Goal: Task Accomplishment & Management: Complete application form

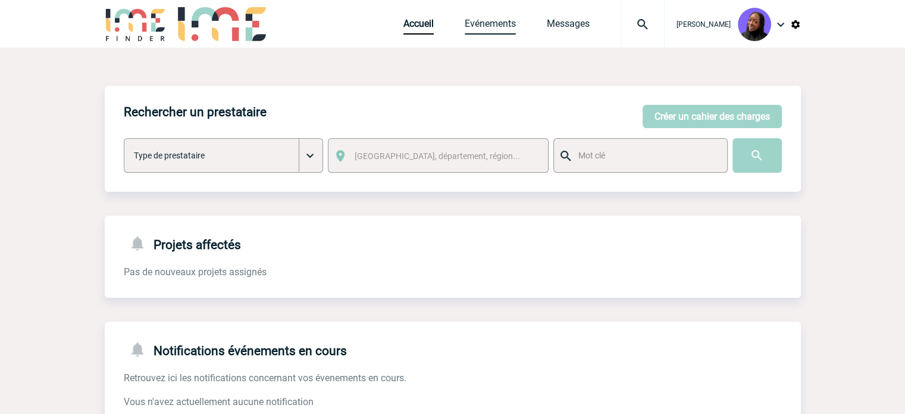
click at [495, 32] on link "Evénements" at bounding box center [490, 26] width 51 height 17
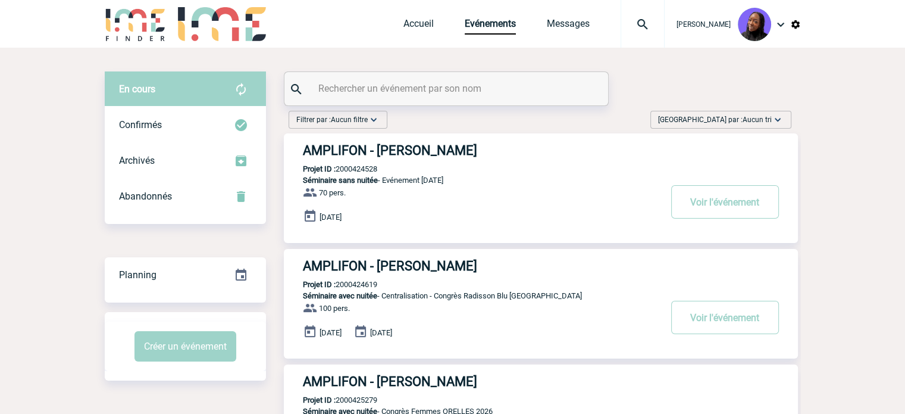
click at [439, 92] on input "text" at bounding box center [447, 88] width 265 height 17
paste input "2000425834"
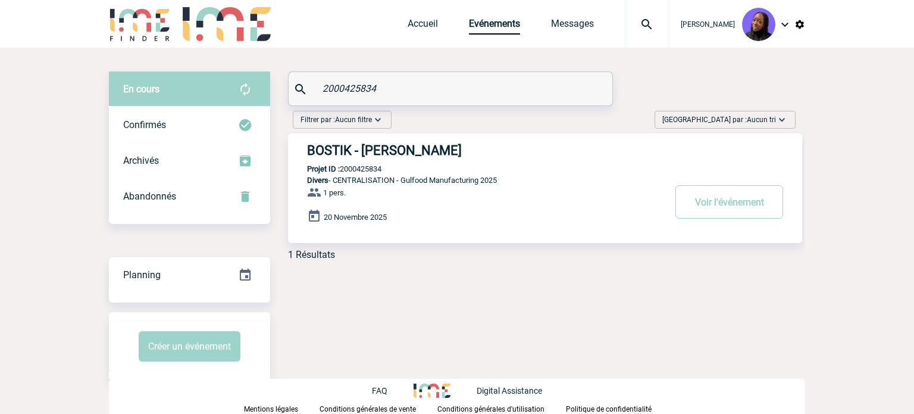
type input "2000425834"
click at [405, 146] on h3 "BOSTIK - Sarah DAMIENS" at bounding box center [485, 150] width 357 height 15
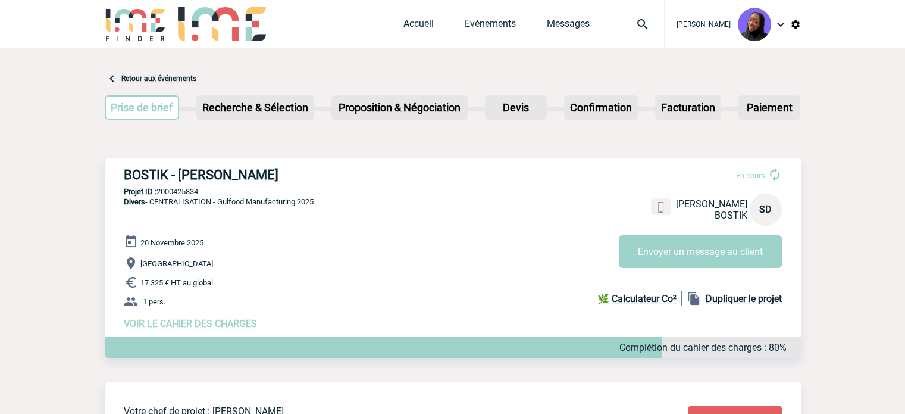
click at [207, 321] on span "VOIR LE CAHIER DES CHARGES" at bounding box center [190, 323] width 133 height 11
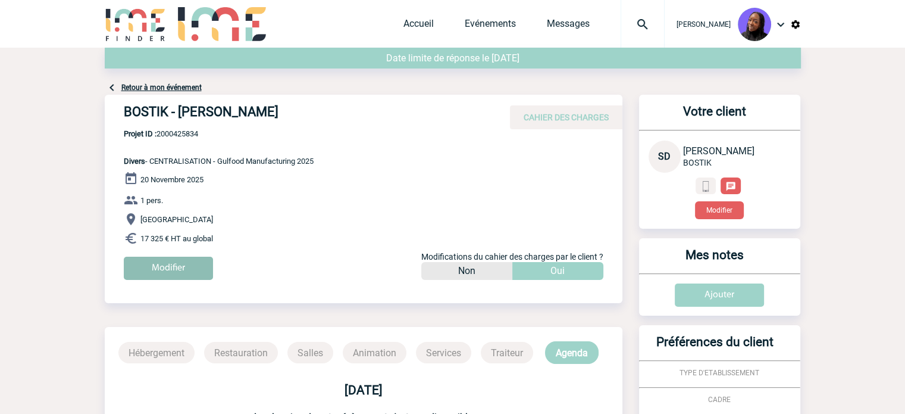
click at [174, 265] on input "Modifier" at bounding box center [168, 267] width 89 height 23
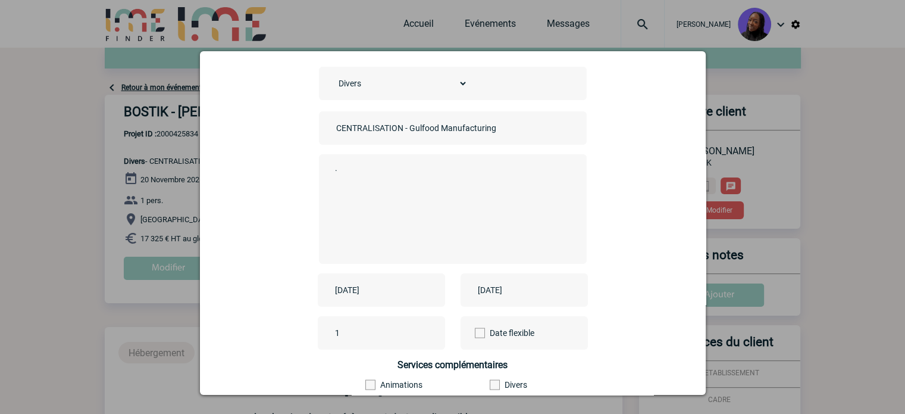
scroll to position [119, 0]
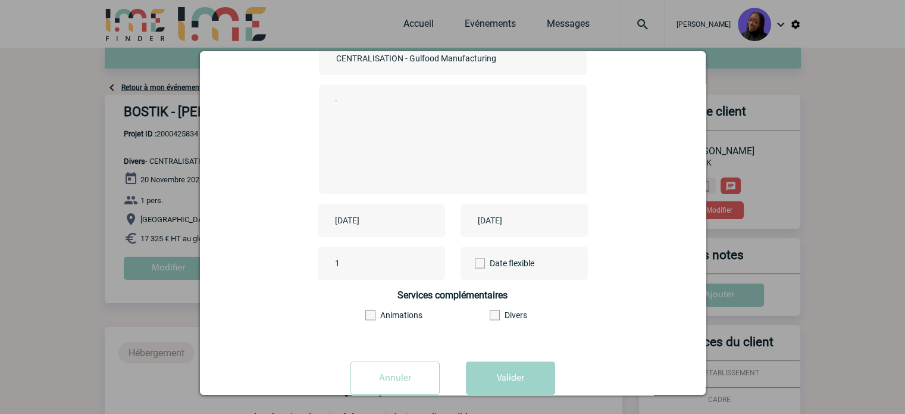
click at [396, 149] on textarea "." at bounding box center [449, 137] width 235 height 95
type textarea ".."
click at [369, 223] on input "[DATE]" at bounding box center [373, 219] width 82 height 15
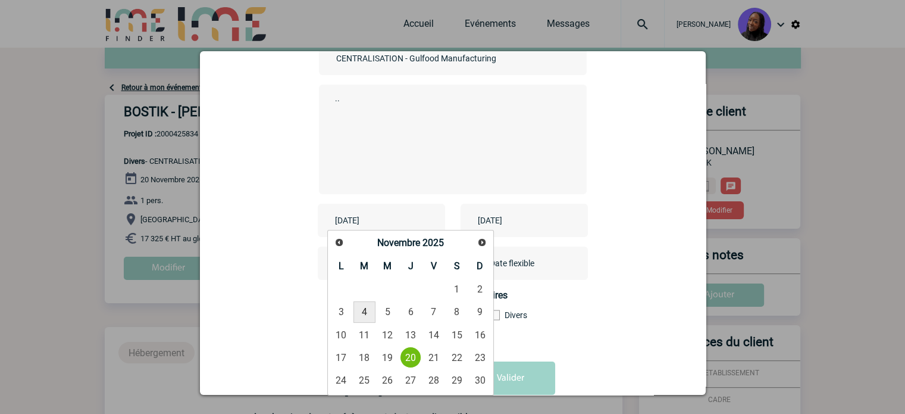
click at [362, 308] on link "4" at bounding box center [364, 311] width 22 height 21
type input "[DATE]"
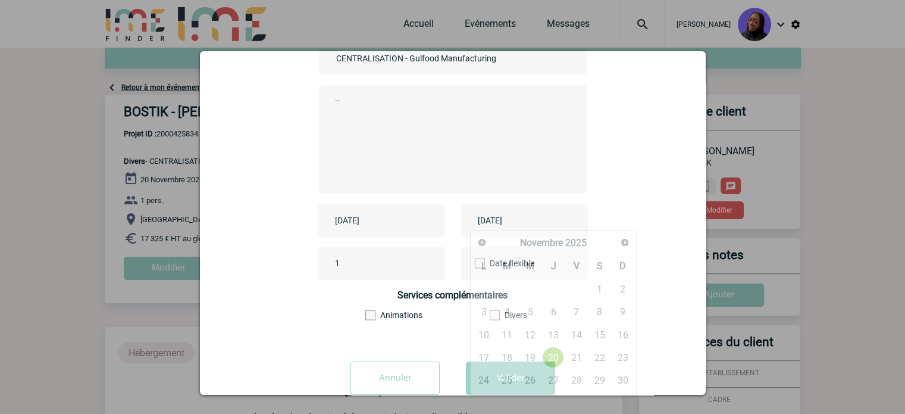
click at [506, 221] on input "[DATE]" at bounding box center [516, 219] width 82 height 15
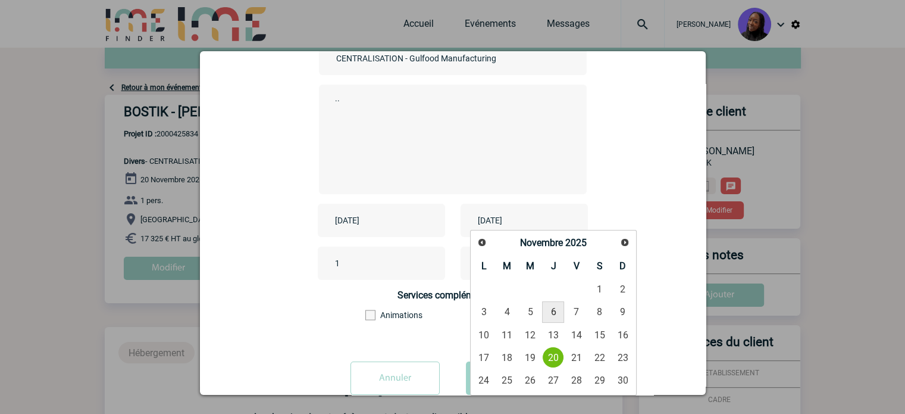
click at [552, 312] on link "6" at bounding box center [553, 311] width 22 height 21
type input "[DATE]"
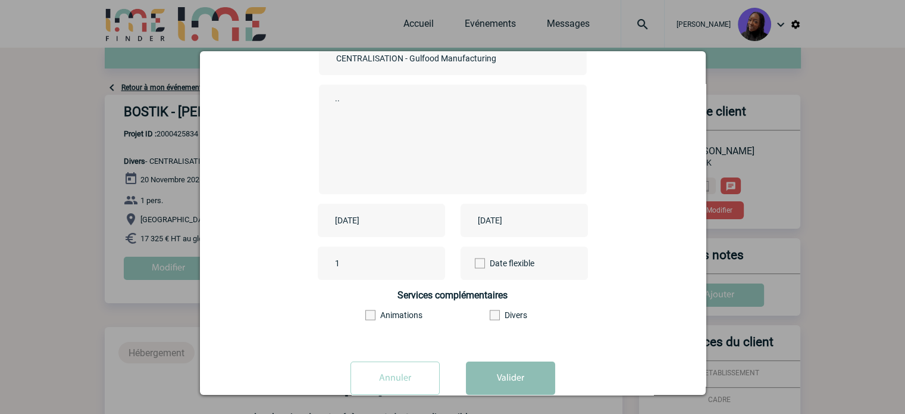
click at [494, 379] on button "Valider" at bounding box center [510, 377] width 89 height 33
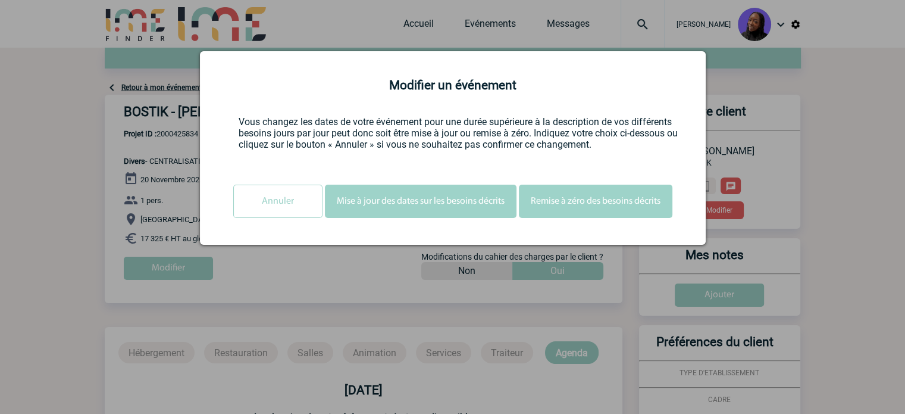
click at [387, 204] on button "Mise à jour des dates sur les besoins décrits" at bounding box center [421, 200] width 192 height 33
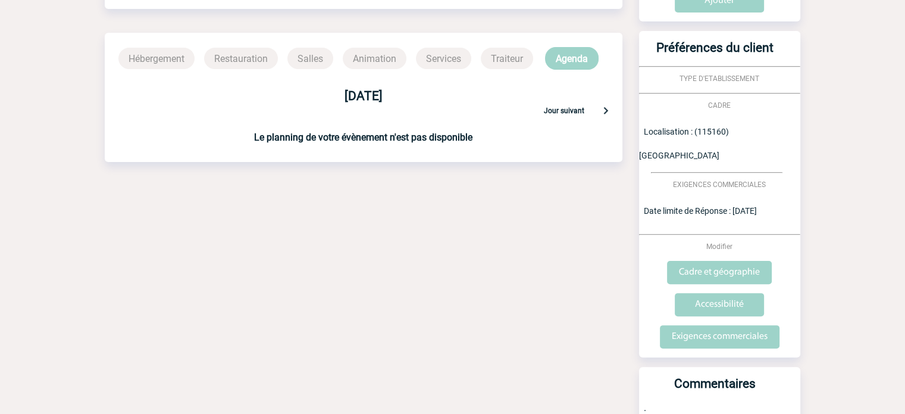
scroll to position [336, 0]
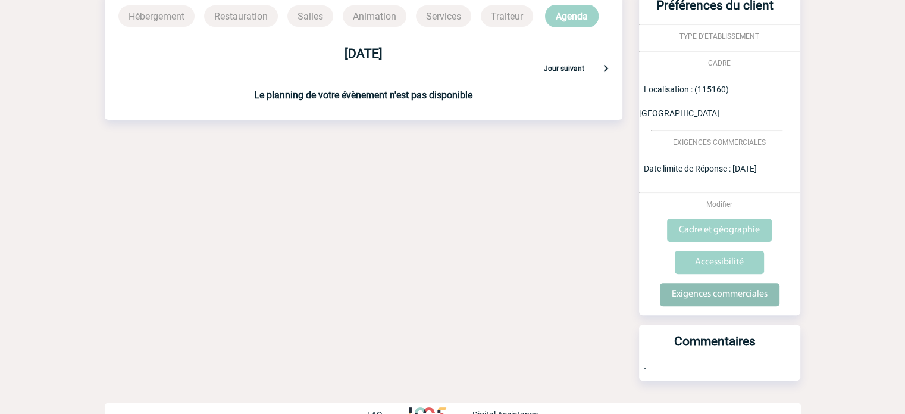
click at [724, 283] on input "Exigences commerciales" at bounding box center [720, 294] width 120 height 23
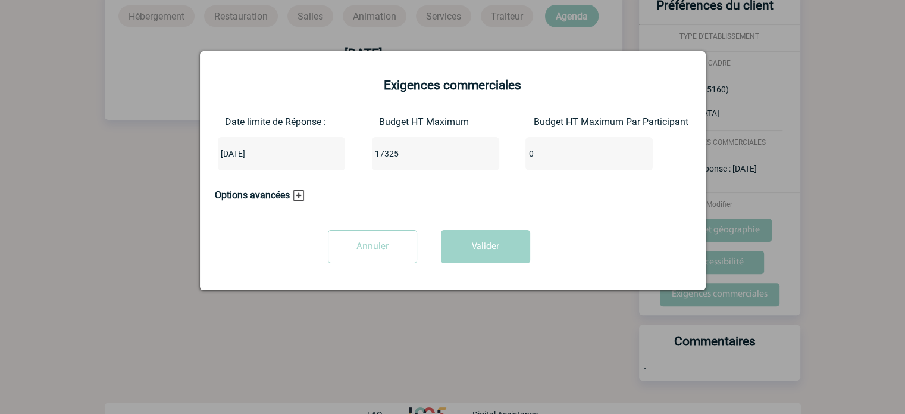
drag, startPoint x: 425, startPoint y: 149, endPoint x: 279, endPoint y: 149, distance: 146.4
click at [280, 149] on div "Date limite de Réponse : [DATE] Budget HT Maximum 17325 Budget HT Maximum Par P…" at bounding box center [453, 148] width 476 height 64
paste input "4279"
type input "4279"
click at [481, 243] on button "Valider" at bounding box center [485, 246] width 89 height 33
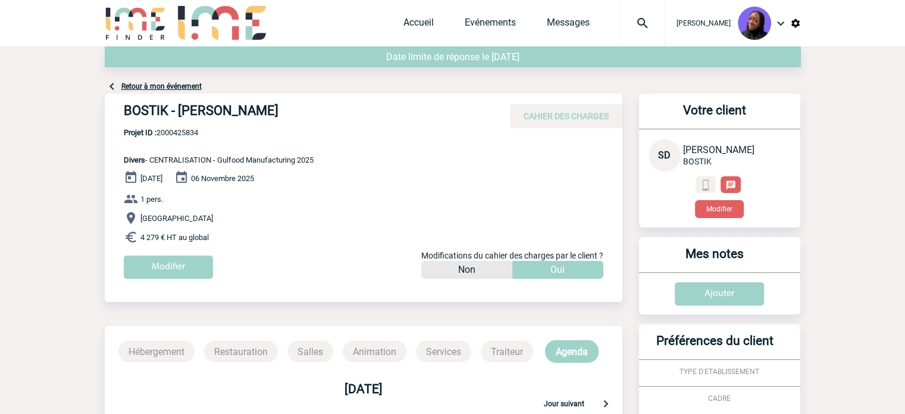
scroll to position [0, 0]
